Goal: Find specific page/section: Find specific page/section

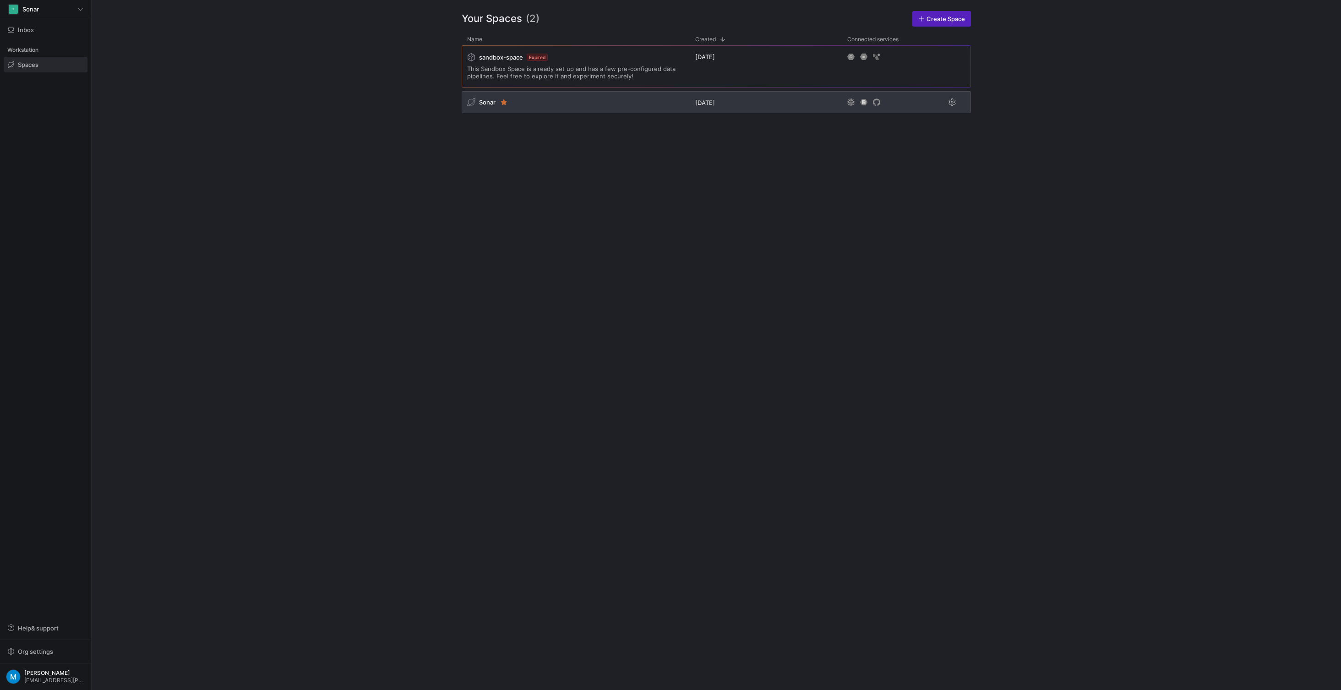
click at [529, 103] on div "Sonar" at bounding box center [576, 102] width 228 height 22
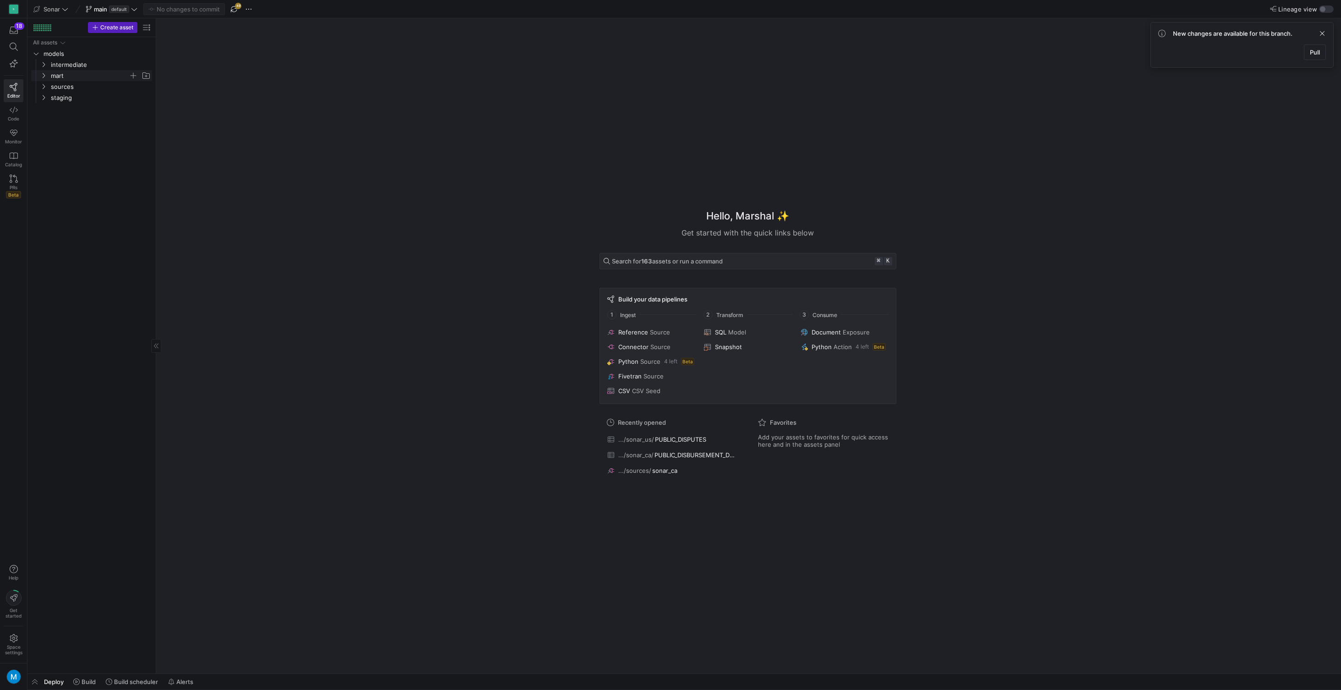
click at [44, 76] on icon "Press SPACE to select this row." at bounding box center [43, 75] width 6 height 5
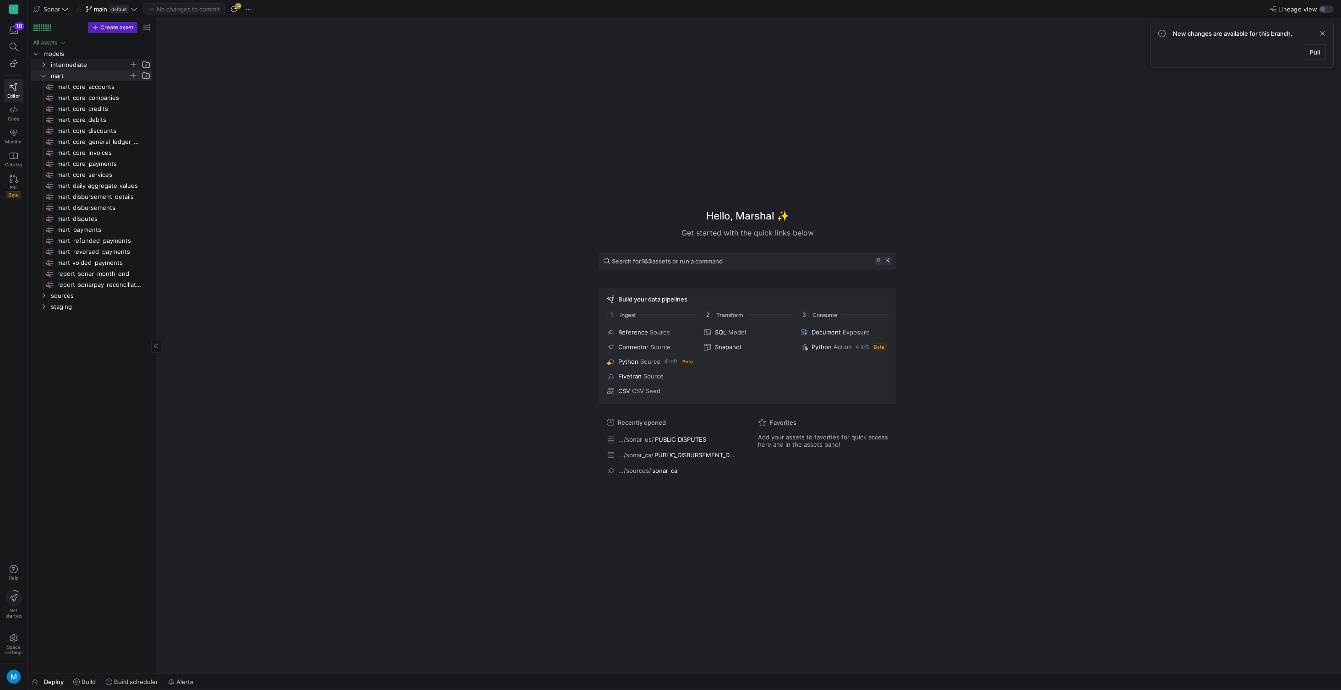
click at [44, 65] on icon "Press SPACE to select this row." at bounding box center [44, 64] width 2 height 5
click at [51, 76] on icon "Press SPACE to select this row." at bounding box center [51, 75] width 6 height 5
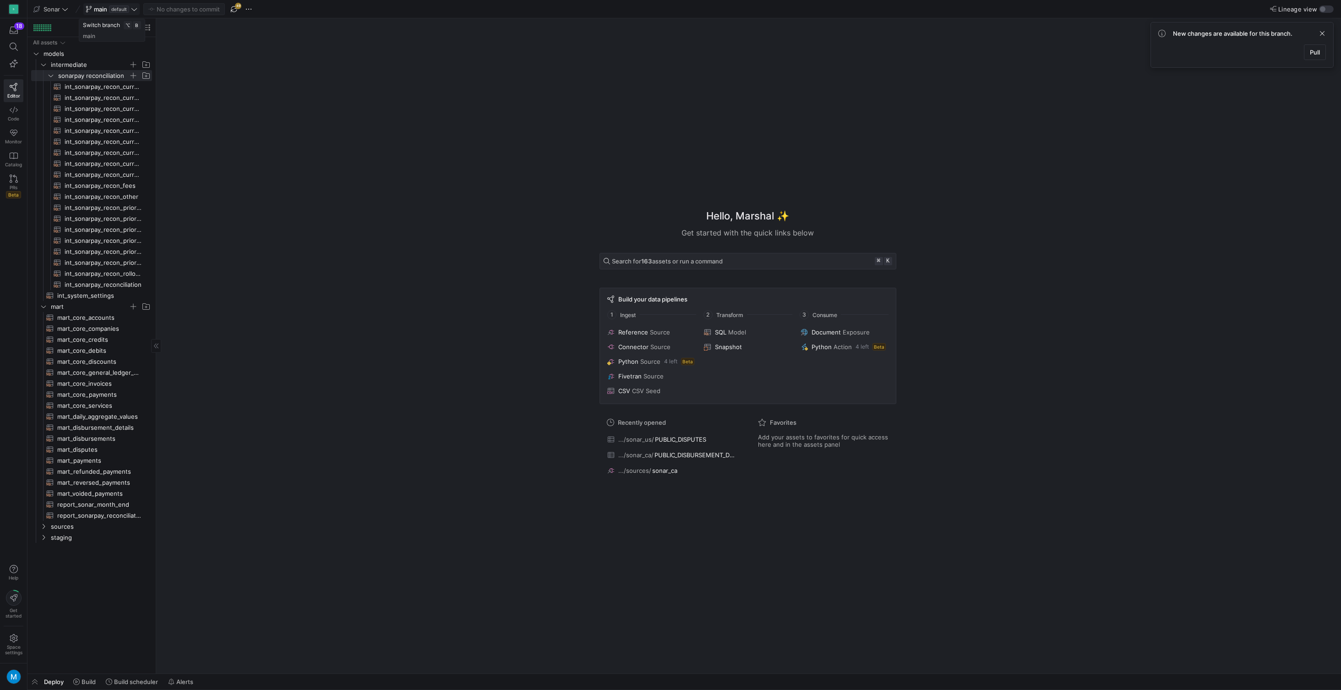
click at [134, 7] on icon at bounding box center [134, 9] width 6 height 6
click at [138, 140] on div "cleaned_entries about 22 hours ago" at bounding box center [149, 139] width 116 height 7
click at [97, 472] on span "mart_fbo_entries​​​​​​​​​​" at bounding box center [99, 471] width 84 height 11
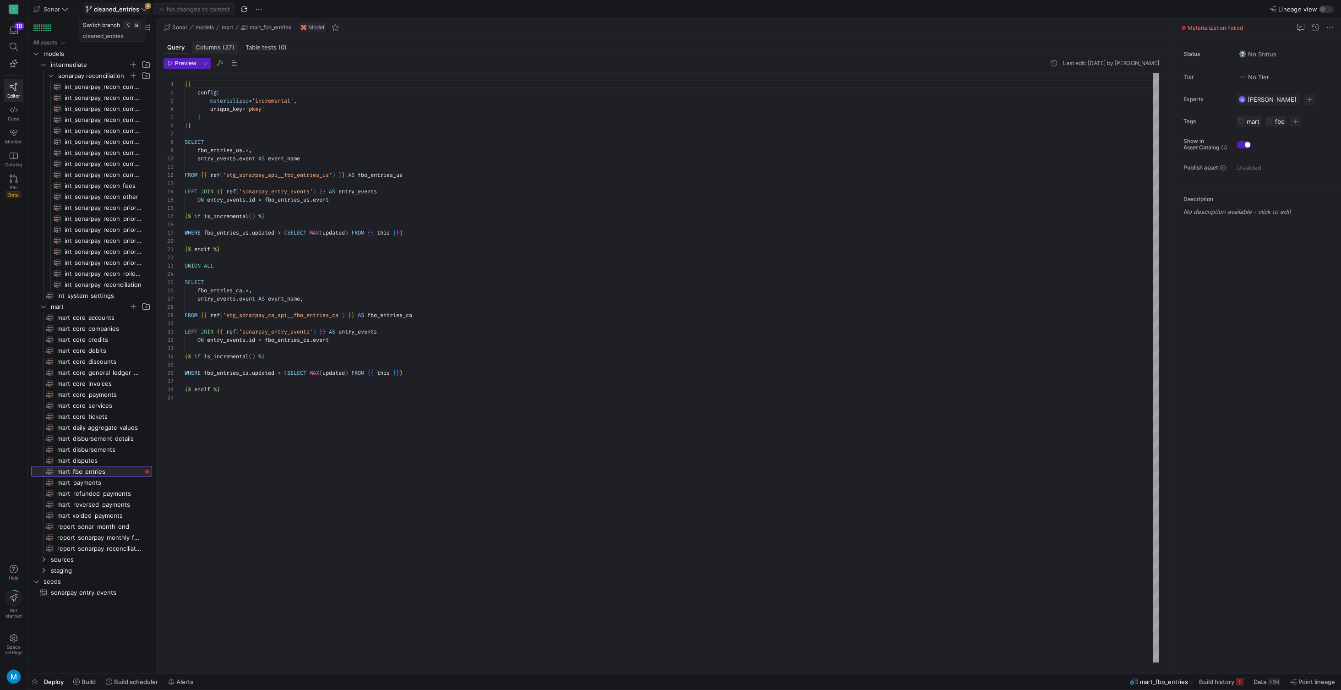
scroll to position [82, 0]
click at [218, 47] on span "Columns (37)" at bounding box center [215, 47] width 39 height 6
